Goal: Find contact information: Find contact information

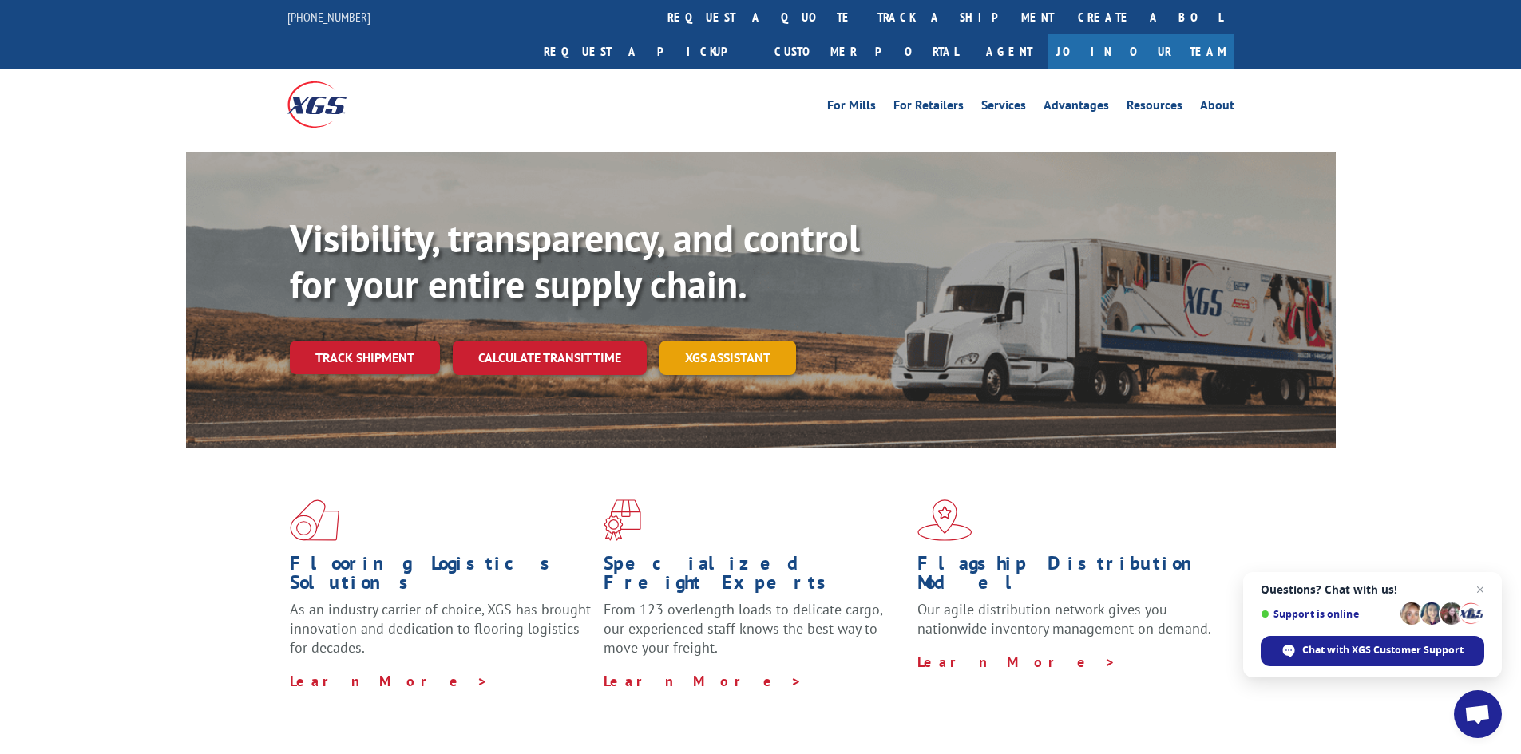
click at [719, 341] on link "XGS ASSISTANT" at bounding box center [727, 358] width 137 height 34
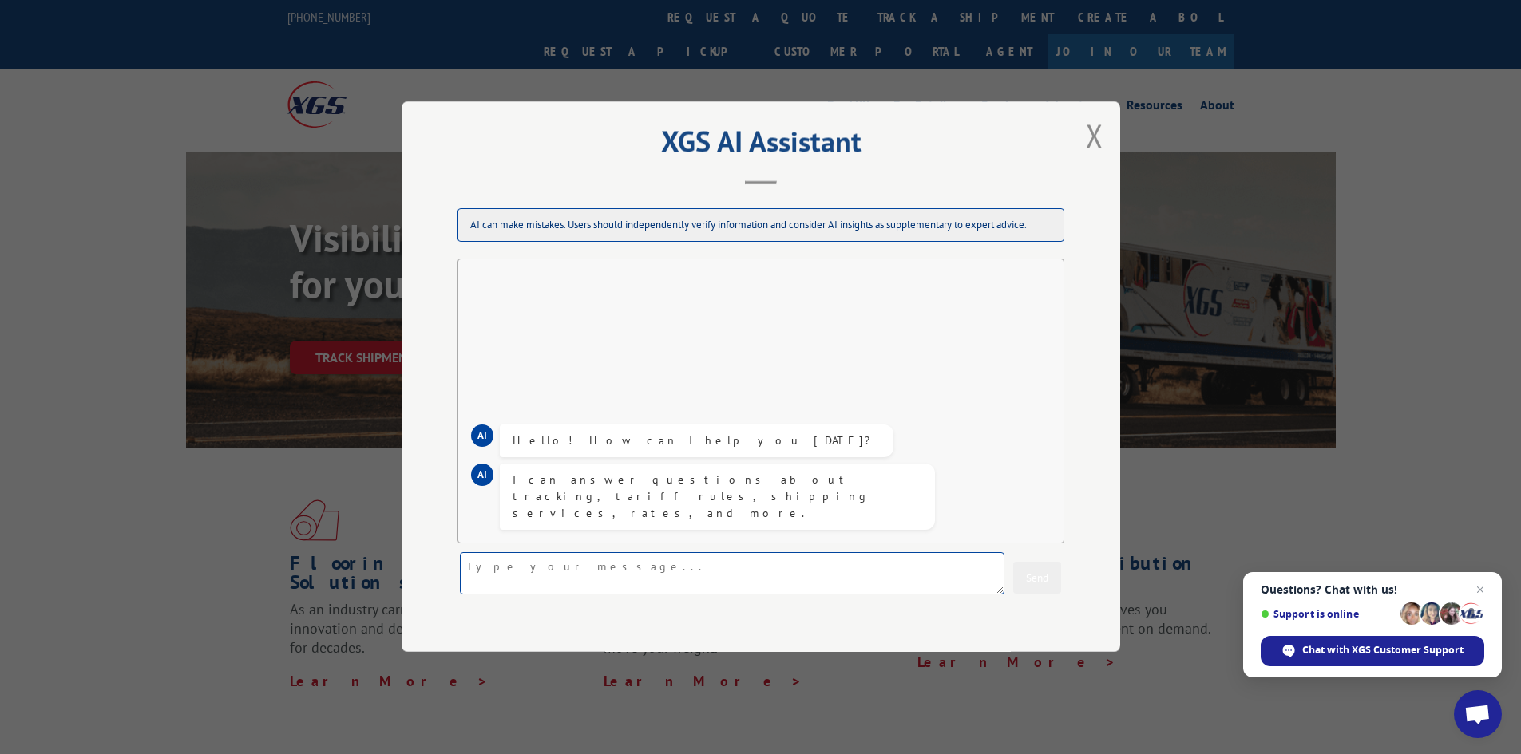
click at [516, 568] on textarea at bounding box center [732, 574] width 544 height 42
type textarea "need to check payment status"
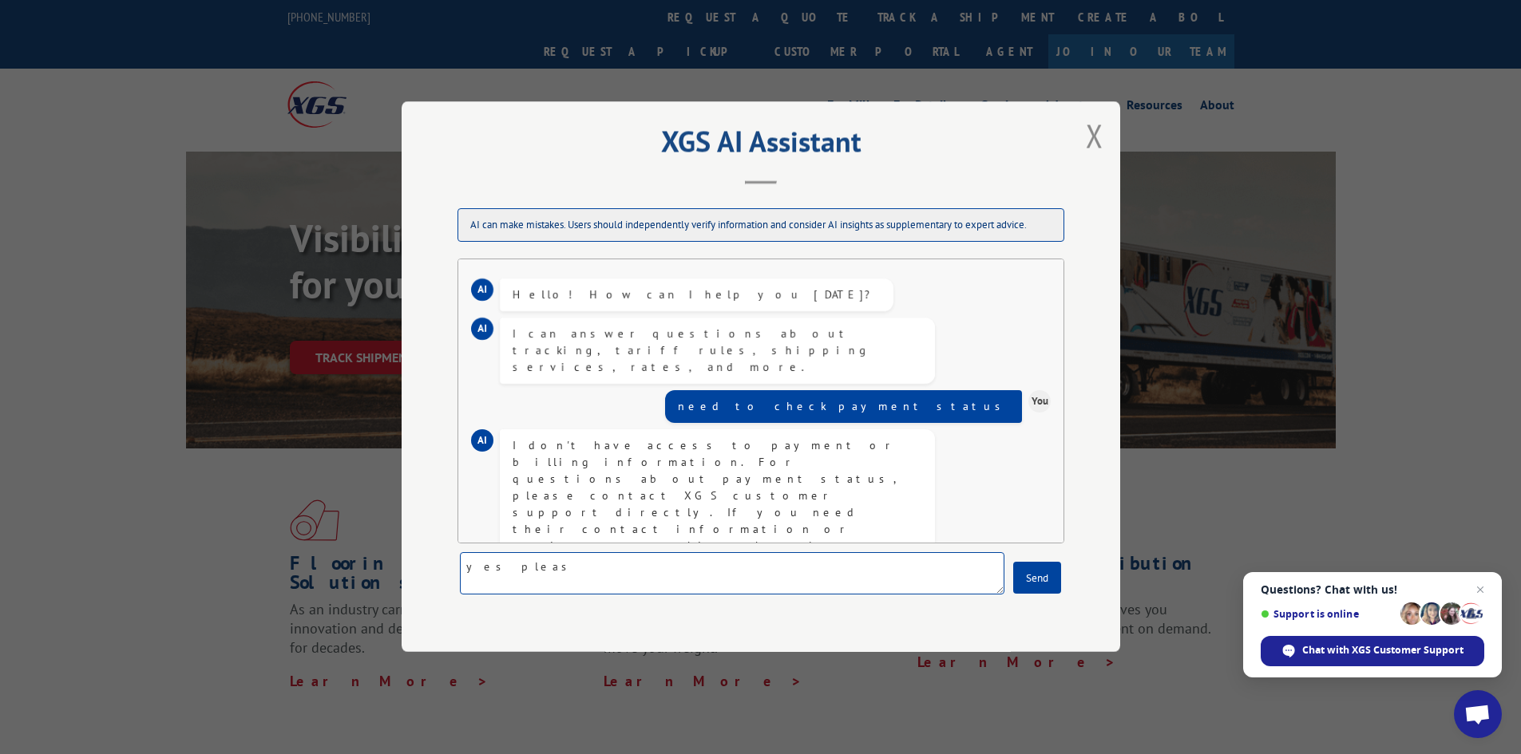
type textarea "yes please"
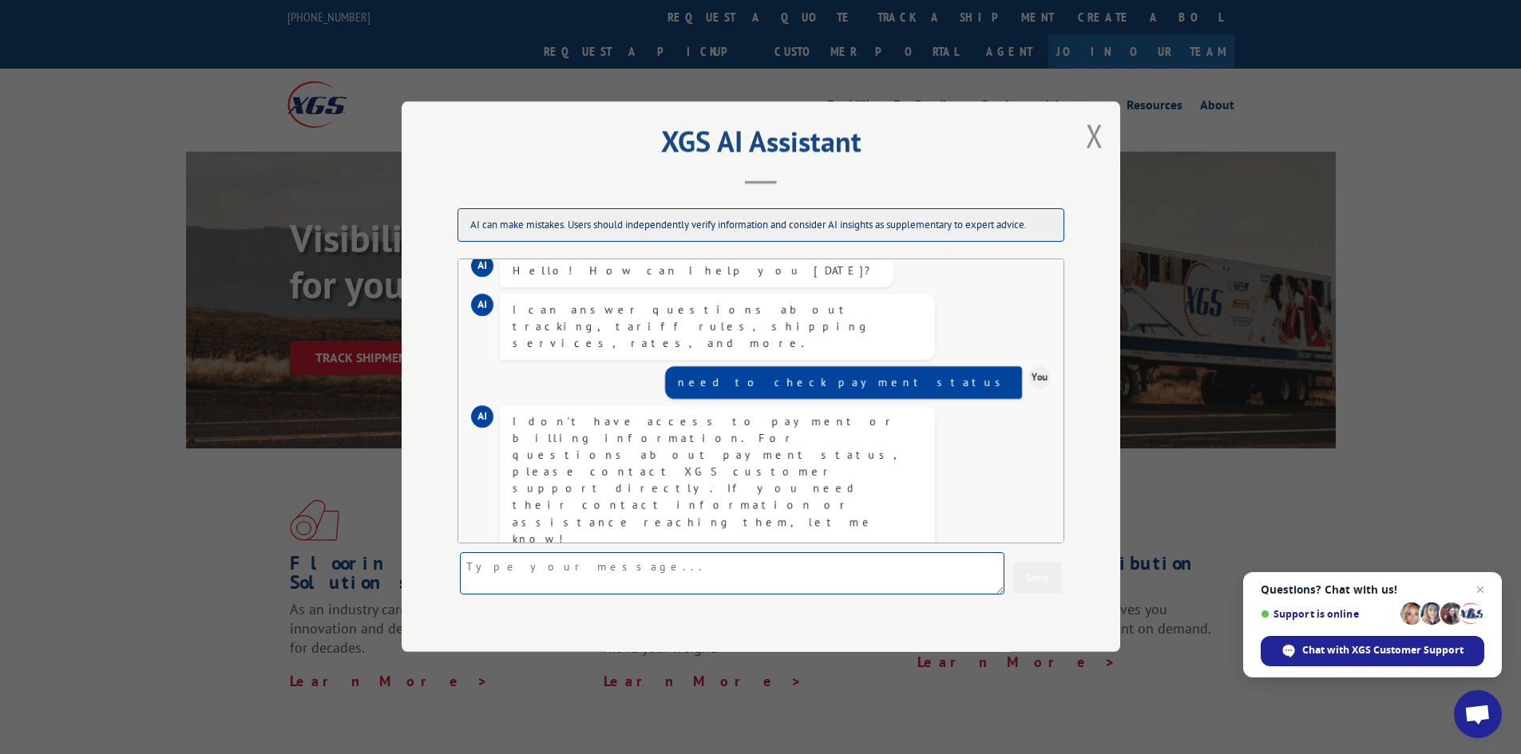
scroll to position [194, 0]
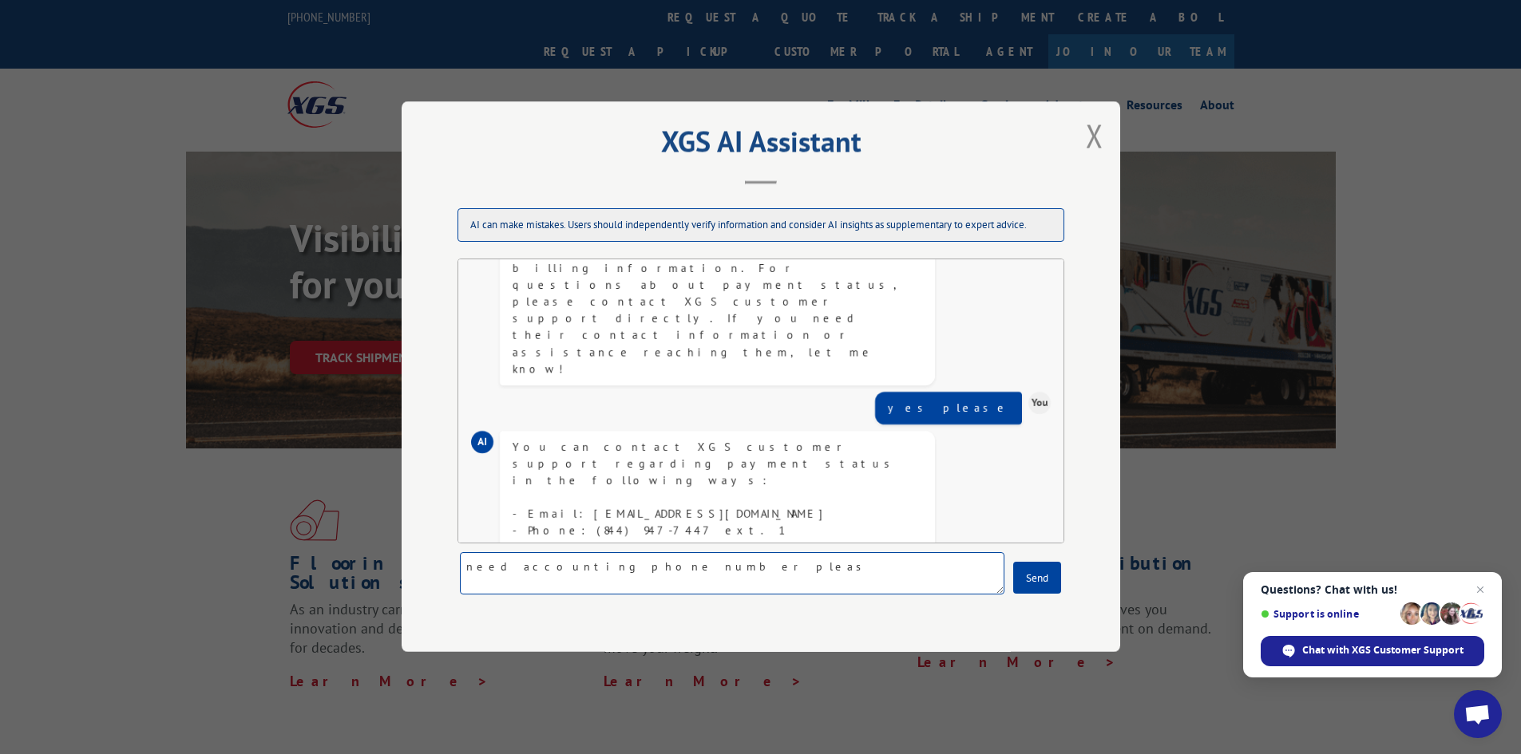
type textarea "need accounting phone number please"
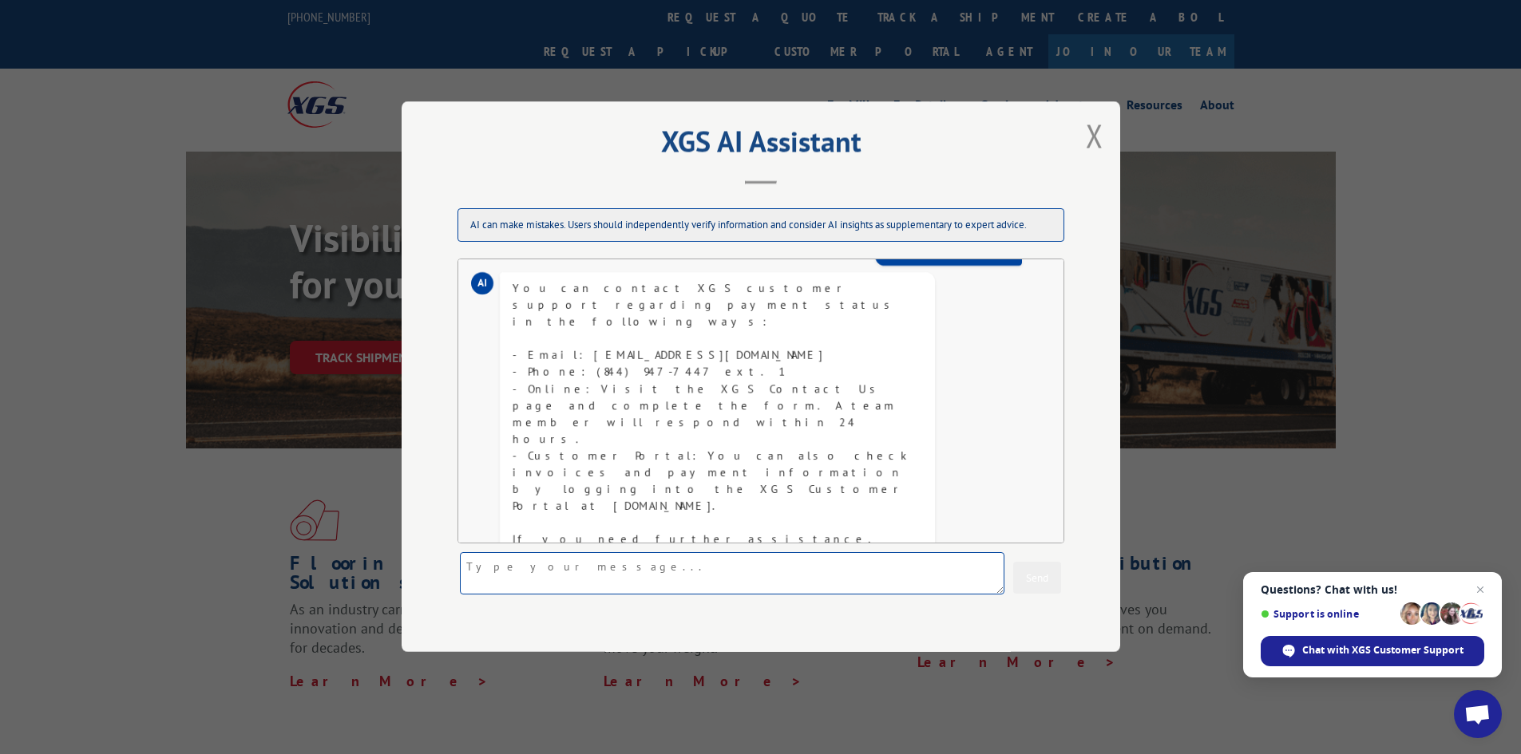
scroll to position [356, 0]
click at [137, 231] on div "XGS AI Assistant AI can make mistakes. Users should independently verify inform…" at bounding box center [760, 377] width 1521 height 754
click at [1103, 137] on button "Close modal" at bounding box center [1094, 135] width 27 height 44
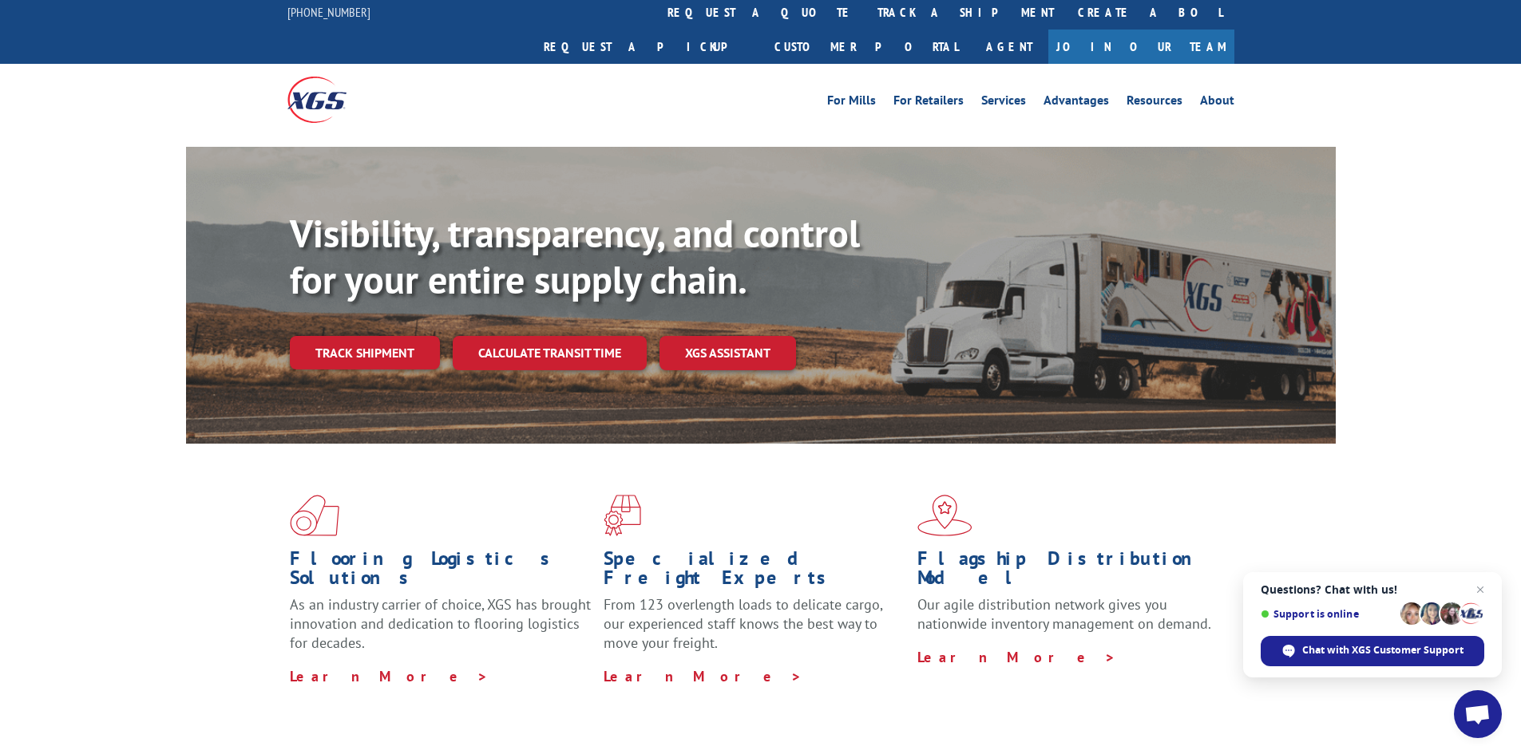
scroll to position [0, 0]
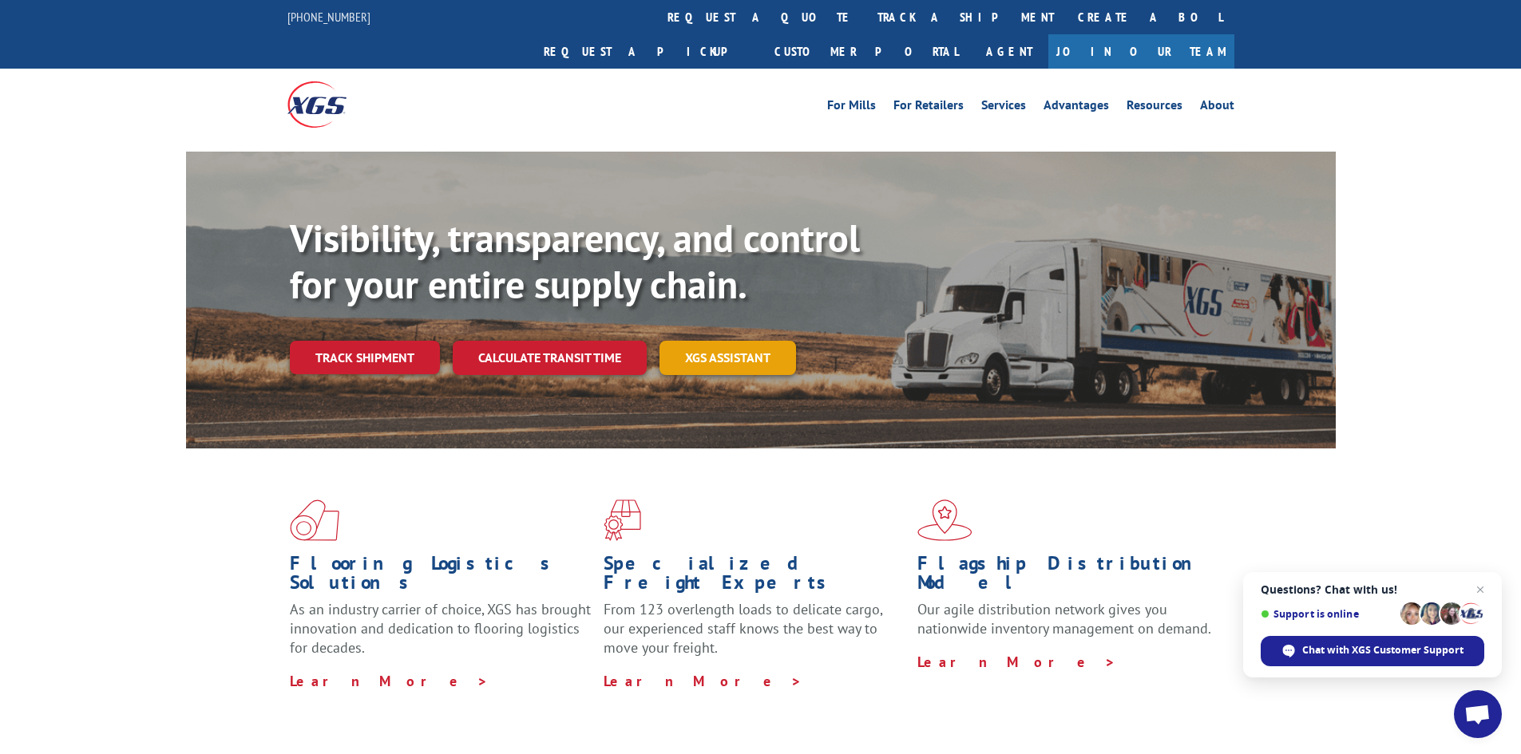
click at [763, 341] on link "XGS ASSISTANT" at bounding box center [727, 358] width 137 height 34
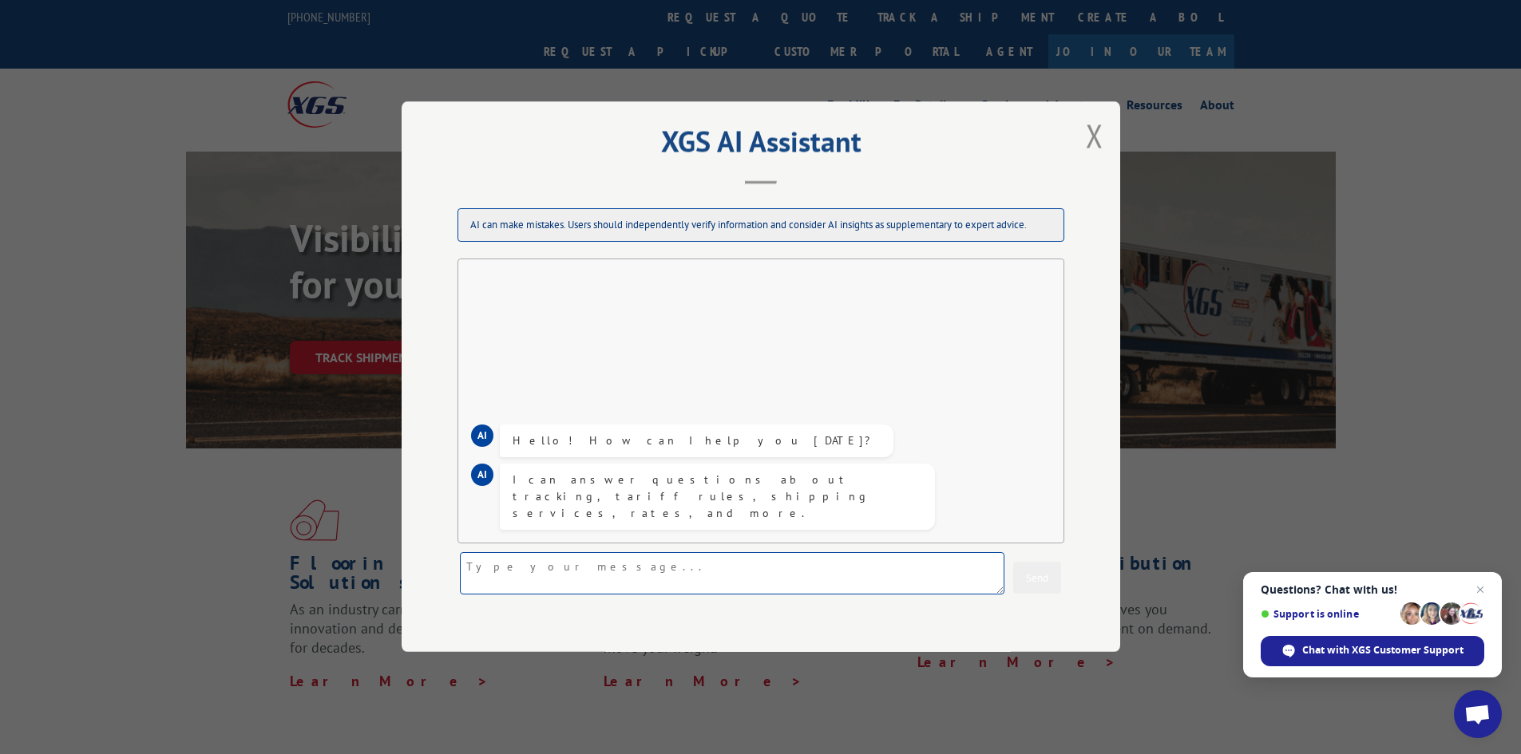
click at [624, 579] on textarea at bounding box center [732, 574] width 544 height 42
type textarea "do you have email for accounts payable?"
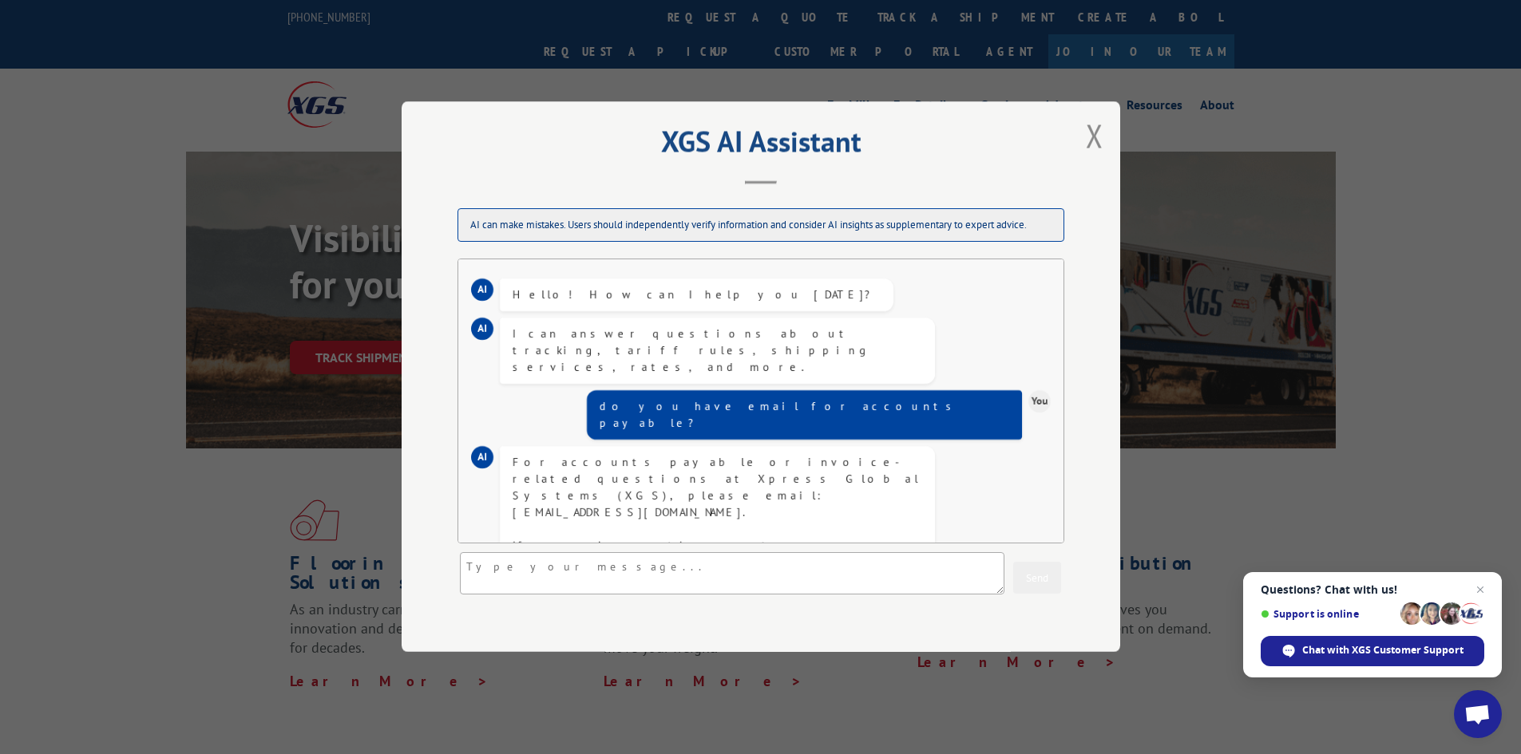
drag, startPoint x: 513, startPoint y: 513, endPoint x: 656, endPoint y: 512, distance: 142.9
click at [656, 512] on div "For accounts payable or invoice-related questions at Xpress Global Systems (XGS…" at bounding box center [717, 538] width 410 height 168
copy div "[EMAIL_ADDRESS][DOMAIN_NAME]"
drag, startPoint x: 578, startPoint y: 461, endPoint x: 655, endPoint y: 463, distance: 76.7
click at [655, 463] on div "For accounts payable or invoice-related questions at Xpress Global Systems (XGS…" at bounding box center [717, 538] width 410 height 168
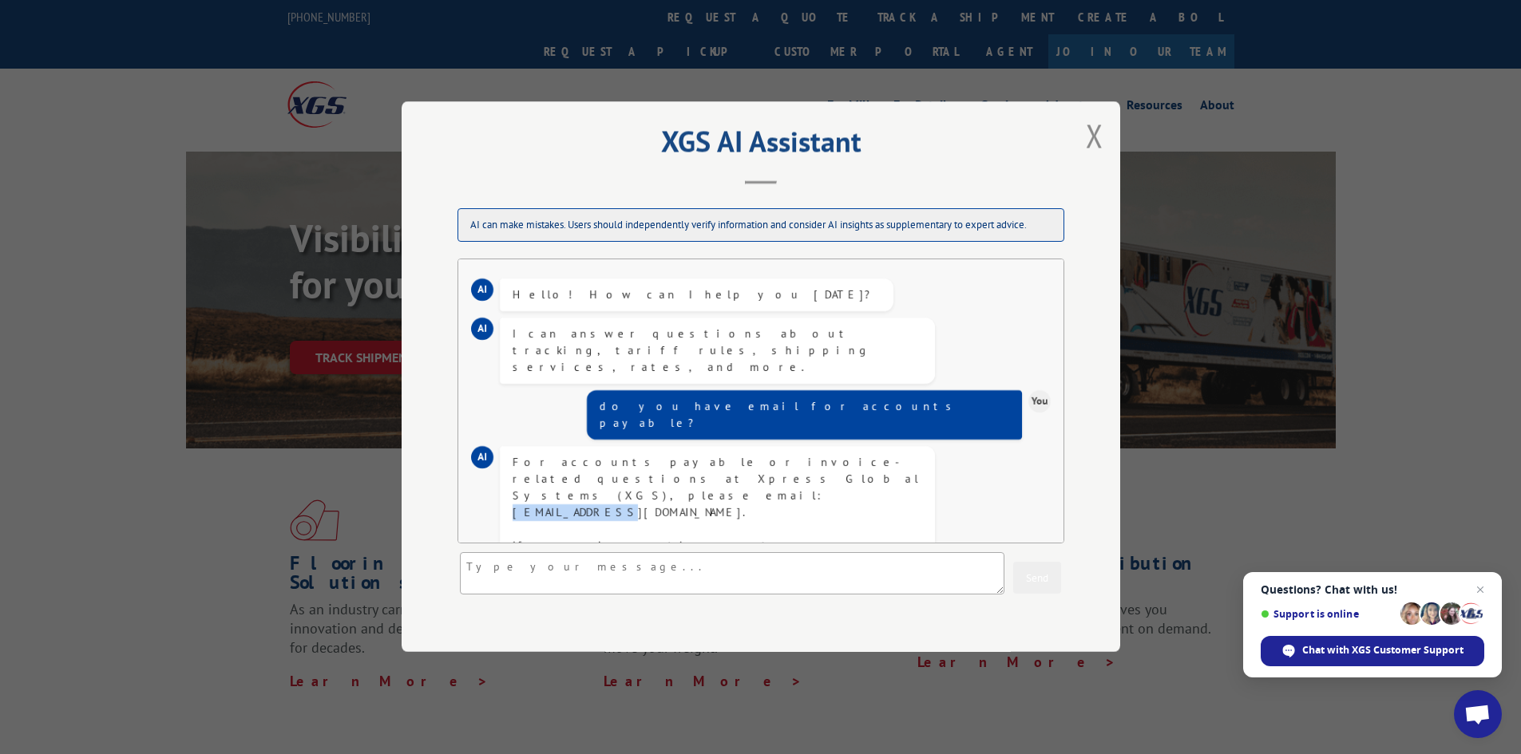
copy div "[EMAIL_ADDRESS][DOMAIN_NAME]"
